Goal: Navigation & Orientation: Find specific page/section

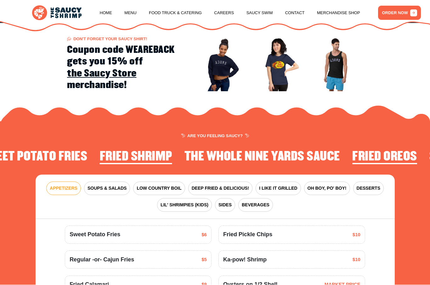
scroll to position [677, 0]
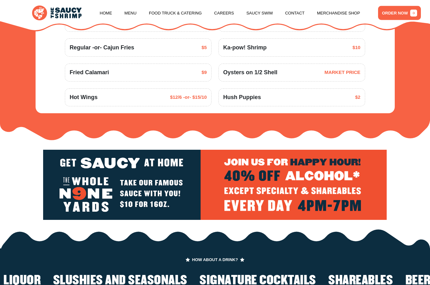
scroll to position [782, 0]
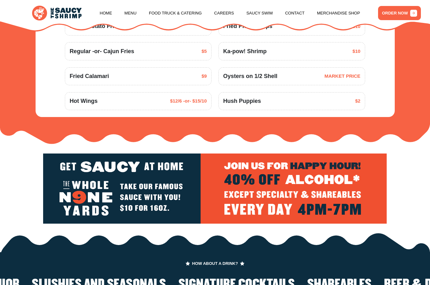
click at [133, 98] on div "Hot Wings $12/6 -or- $15/10" at bounding box center [138, 101] width 137 height 8
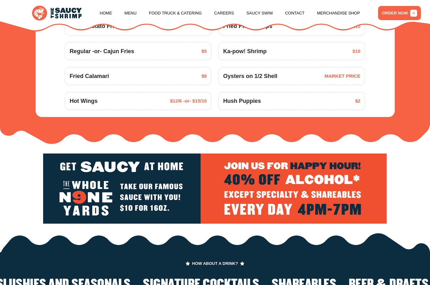
click at [178, 101] on span "$12/6 -or- $15/10" at bounding box center [188, 101] width 37 height 7
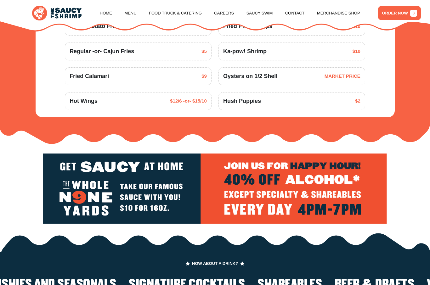
click at [181, 100] on span "$12/6 -or- $15/10" at bounding box center [188, 101] width 37 height 7
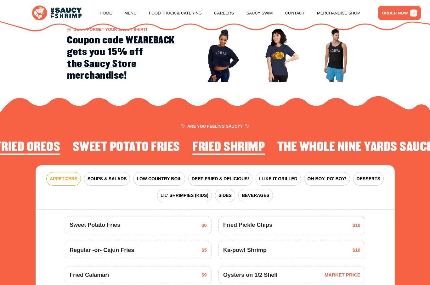
scroll to position [570, 0]
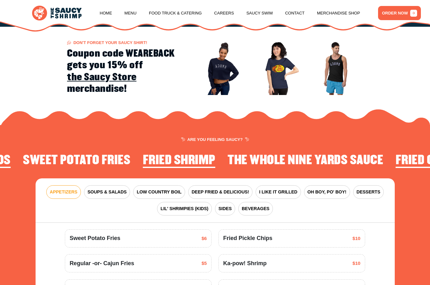
click at [132, 12] on link "Menu" at bounding box center [130, 13] width 12 height 24
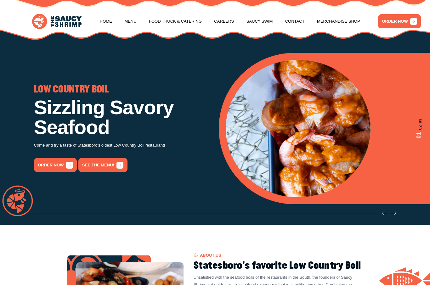
scroll to position [0, 0]
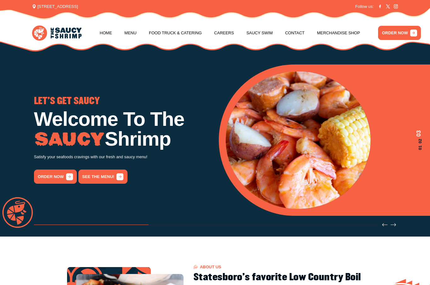
click at [193, 30] on link "Food Truck & Catering" at bounding box center [175, 33] width 53 height 24
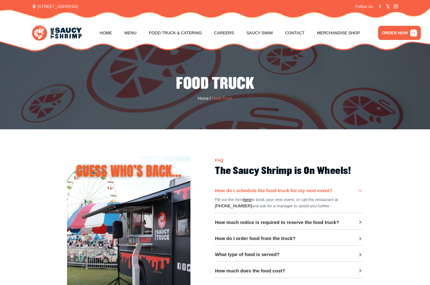
click at [129, 33] on link "Menu" at bounding box center [130, 33] width 12 height 24
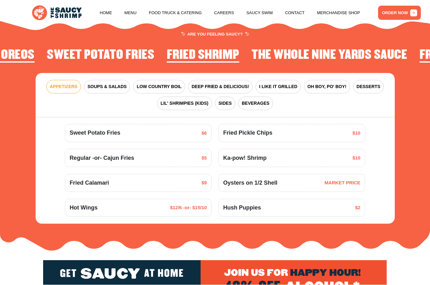
scroll to position [677, 0]
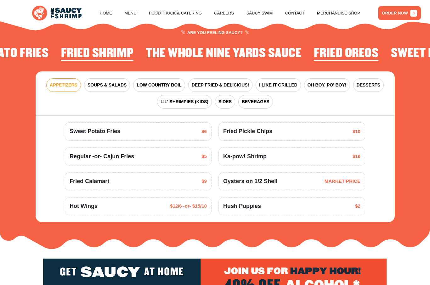
click at [189, 208] on div "Hot Wings $12/6 -or- $15/10" at bounding box center [138, 206] width 137 height 8
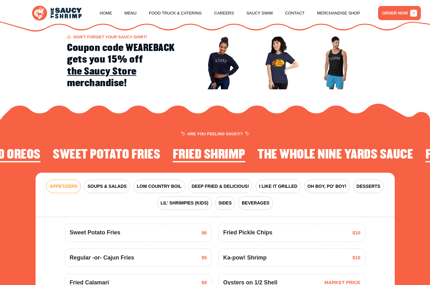
scroll to position [551, 0]
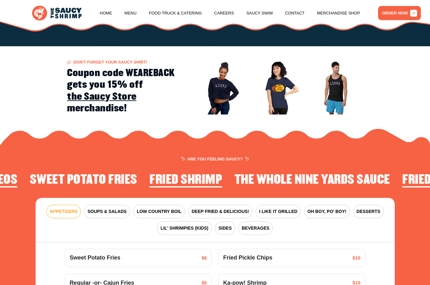
click at [400, 9] on link "ORDER NOW" at bounding box center [399, 13] width 43 height 14
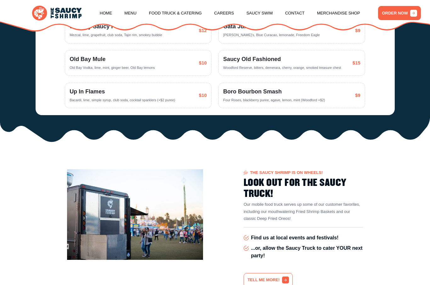
scroll to position [1161, 0]
